Goal: Check status: Check status

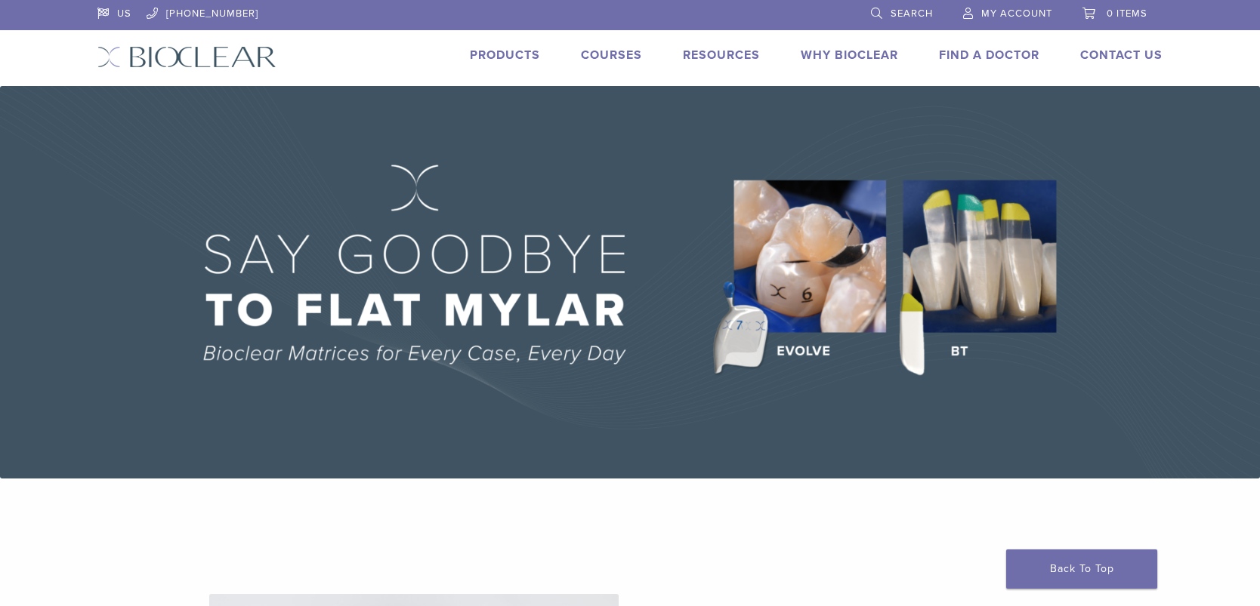
click at [1013, 10] on span "My Account" at bounding box center [1016, 14] width 71 height 12
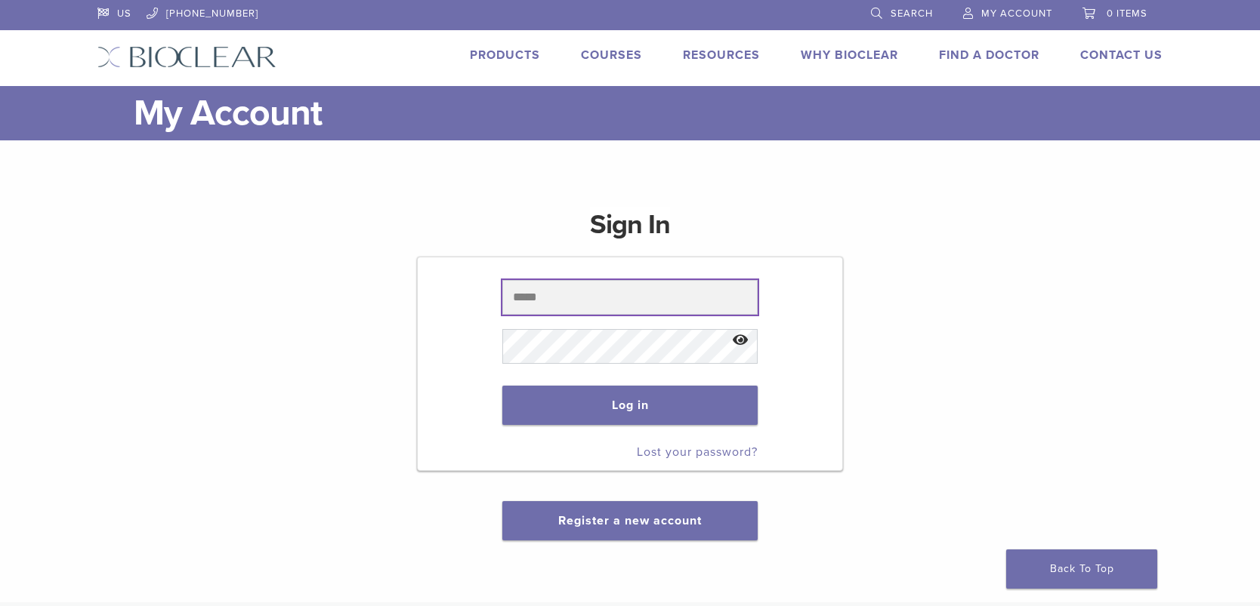
click at [569, 304] on input "text" at bounding box center [629, 297] width 254 height 35
type input "**********"
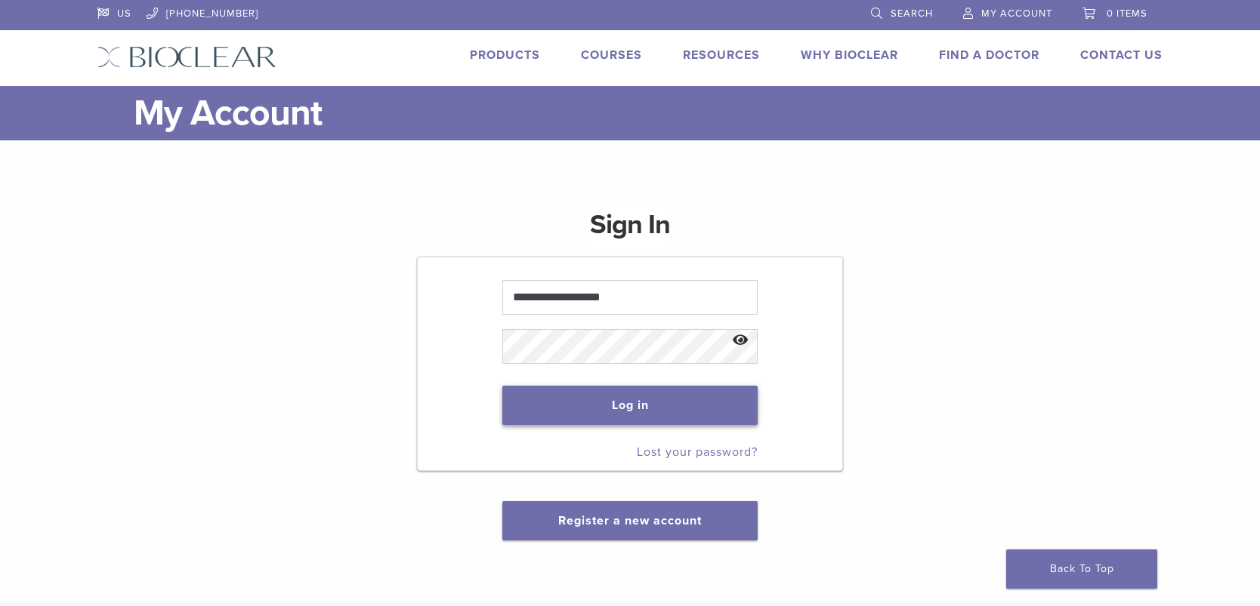
click at [556, 406] on button "Log in" at bounding box center [629, 405] width 254 height 39
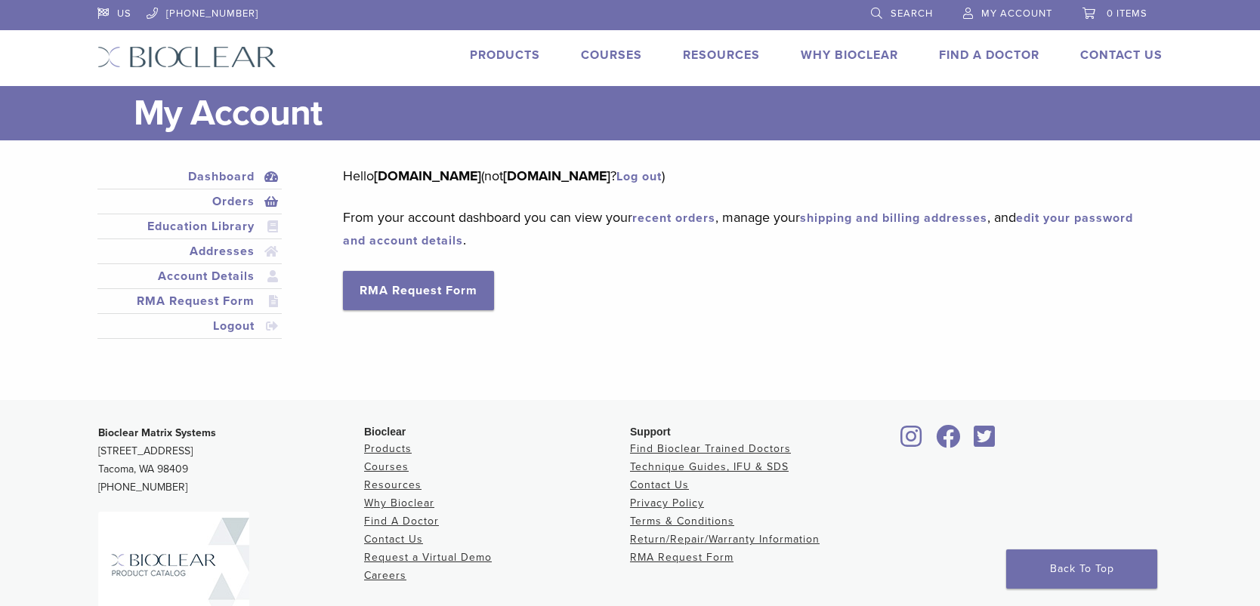
click at [232, 199] on link "Orders" at bounding box center [189, 202] width 178 height 18
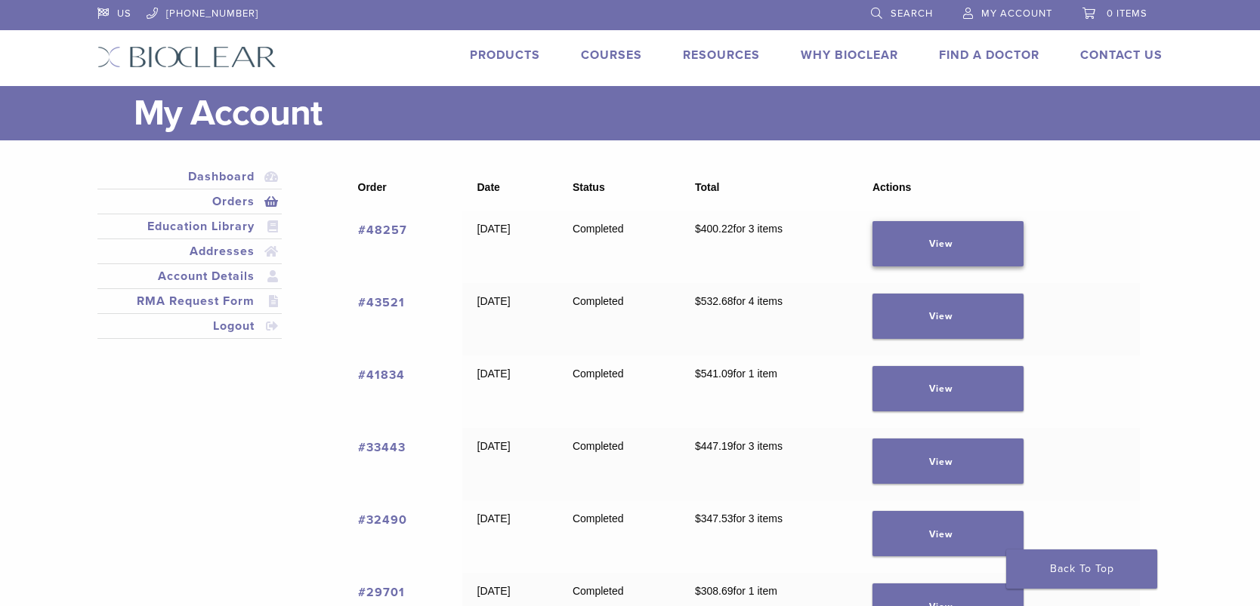
click at [939, 236] on link "View" at bounding box center [947, 243] width 151 height 45
